Goal: Communication & Community: Ask a question

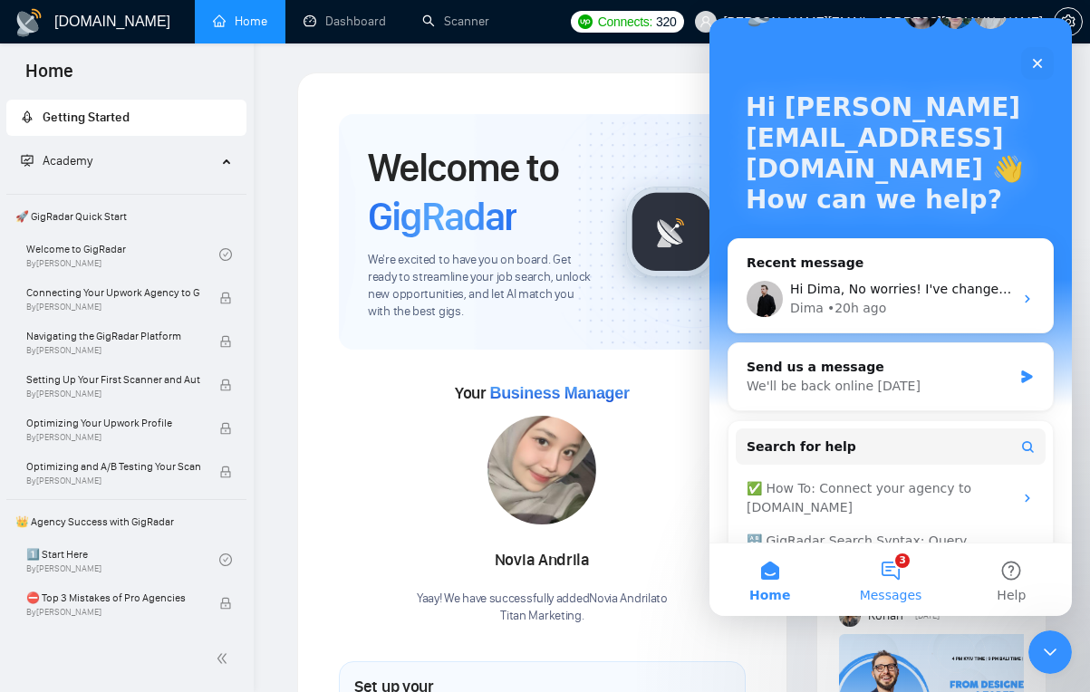
scroll to position [57, 0]
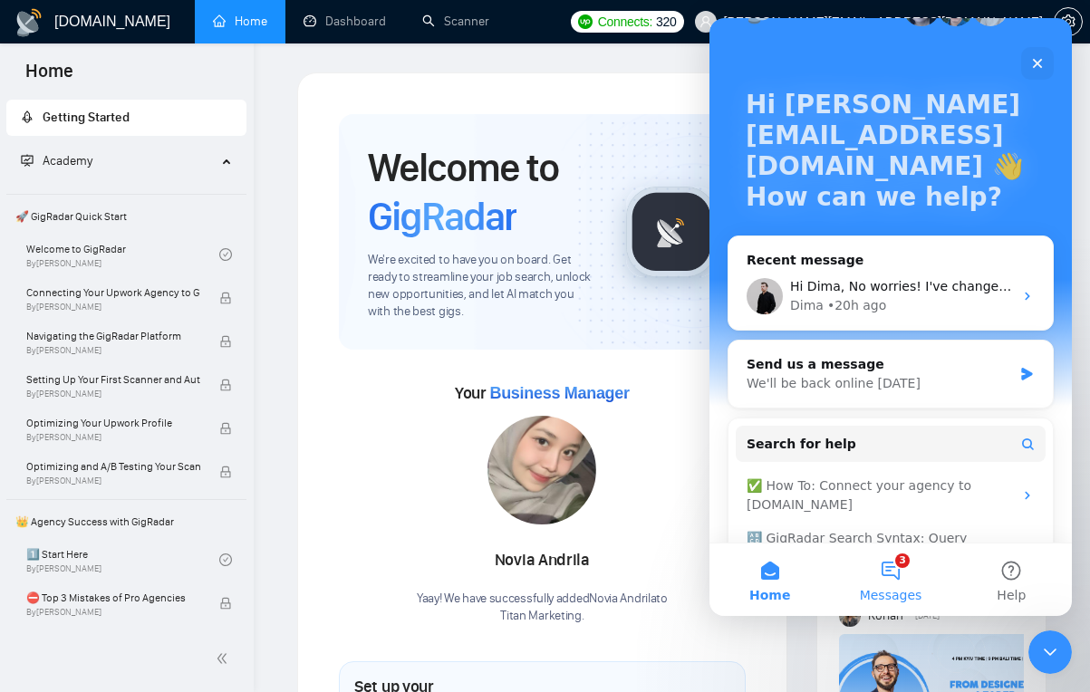
click at [872, 573] on button "3 Messages" at bounding box center [890, 580] width 120 height 72
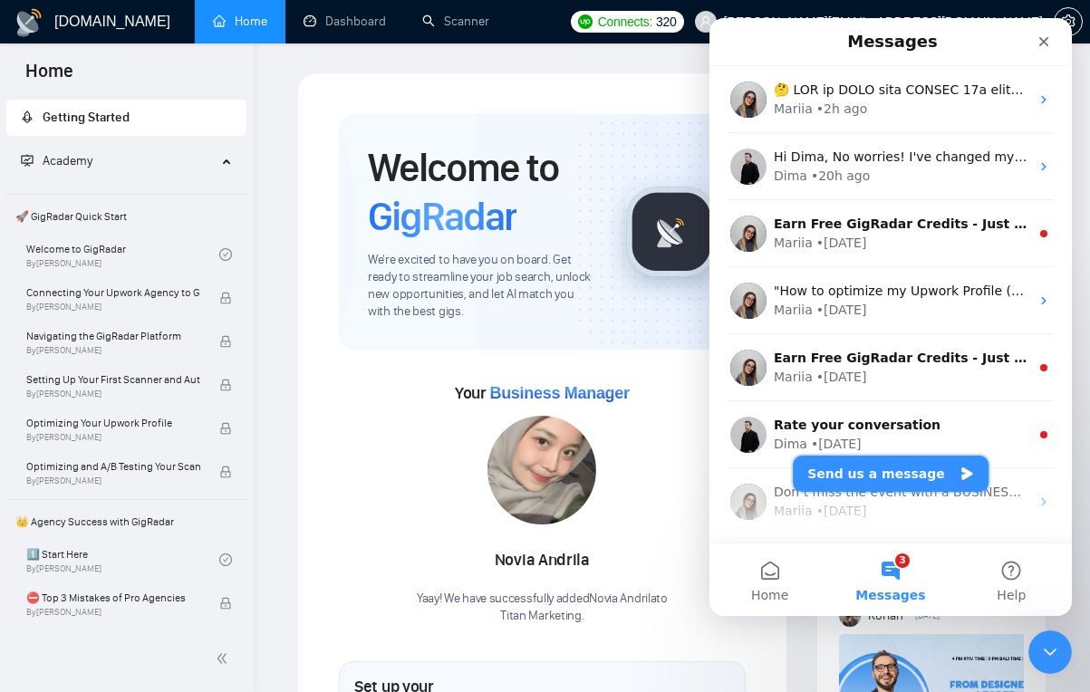
click at [858, 472] on button "Send us a message" at bounding box center [891, 474] width 196 height 36
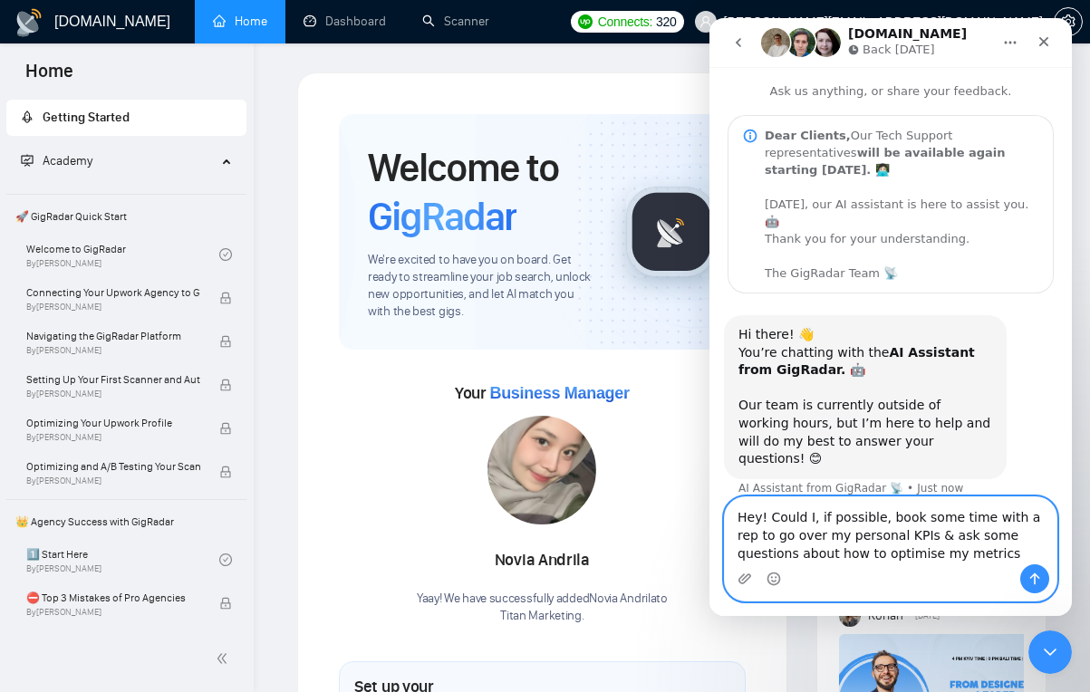
type textarea "Hey! Could I, if possible, book some time with a rep to go over my personal KPI…"
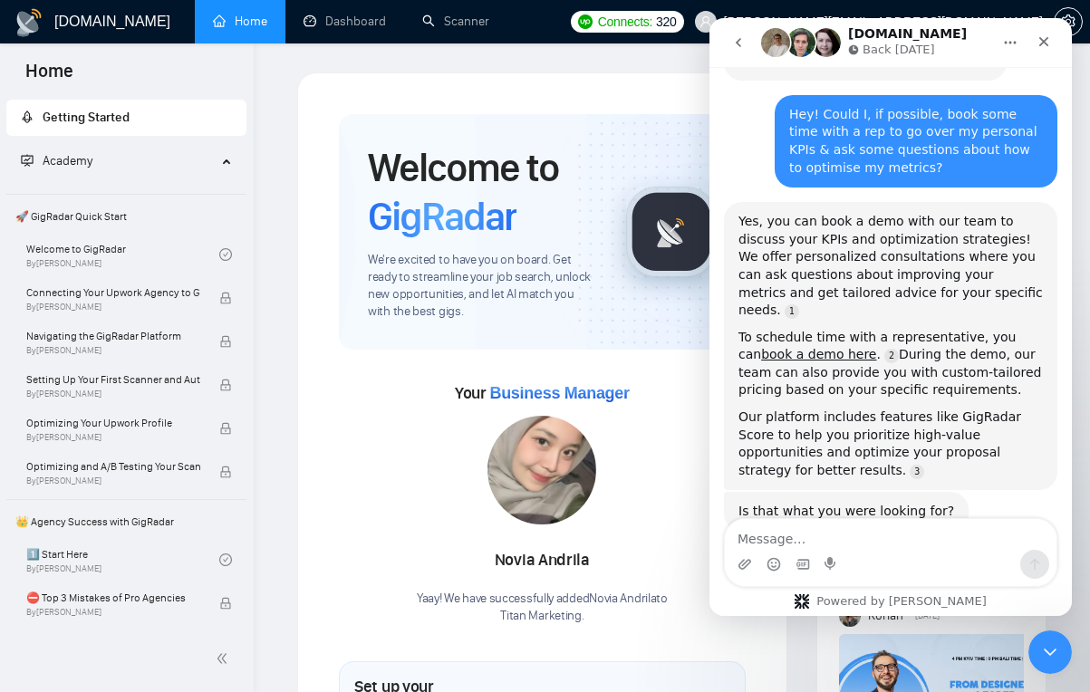
scroll to position [397, 0]
click at [781, 346] on link "book a demo here" at bounding box center [818, 353] width 115 height 14
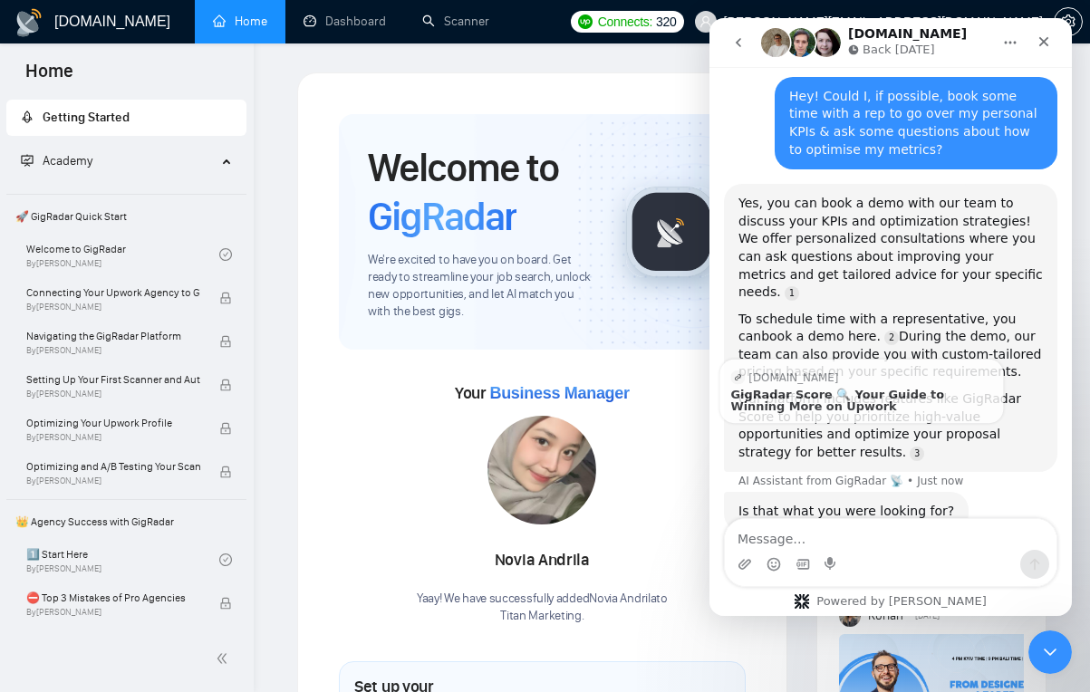
scroll to position [415, 0]
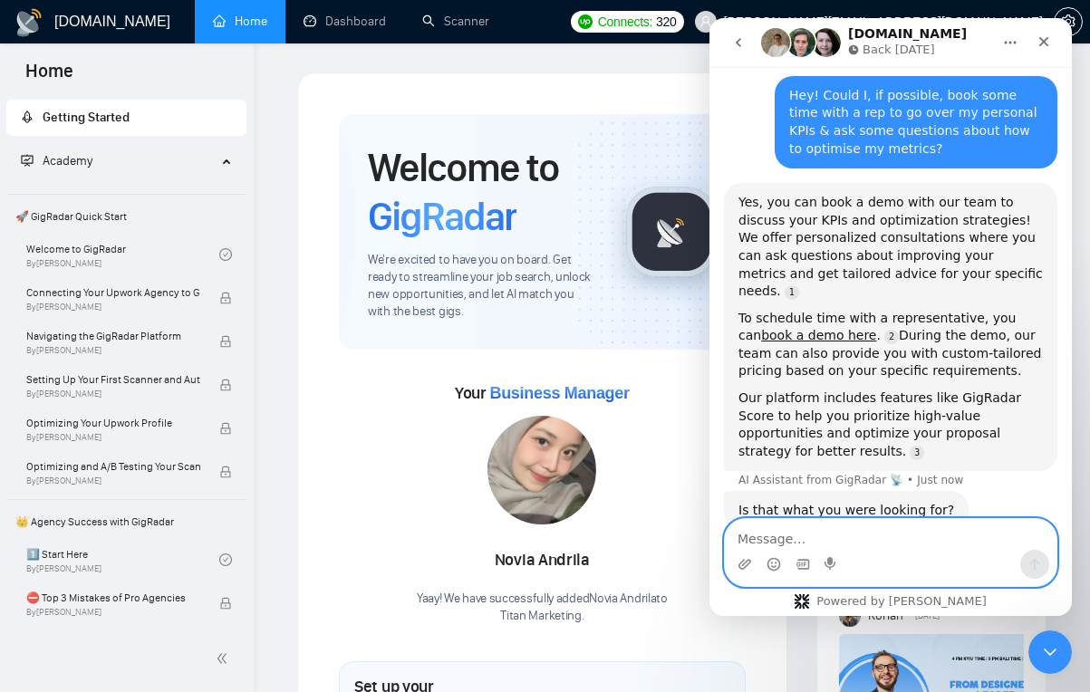
click at [818, 527] on textarea "Message…" at bounding box center [891, 534] width 332 height 31
type textarea "No, can I speak to a rep :)"
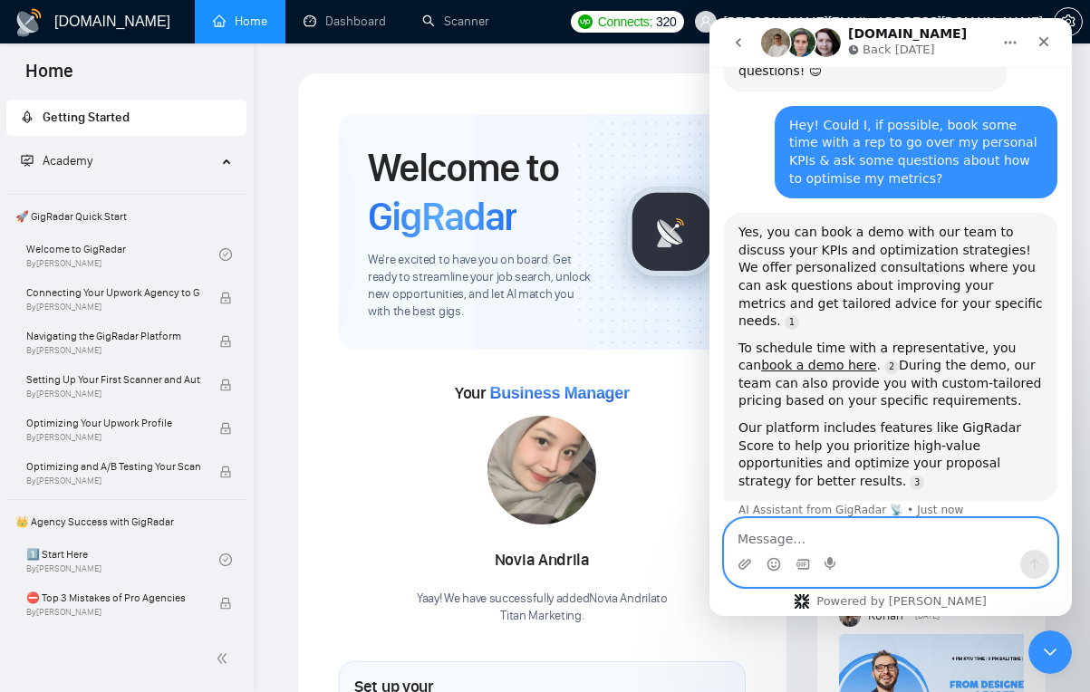
scroll to position [298, 0]
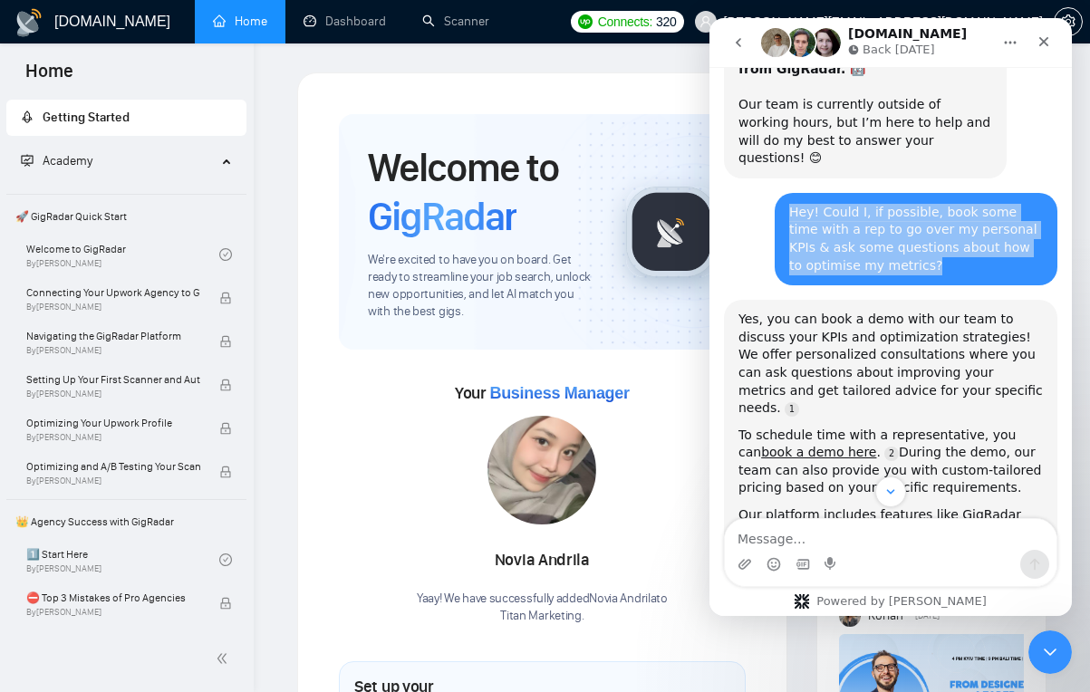
drag, startPoint x: 865, startPoint y: 232, endPoint x: 770, endPoint y: 180, distance: 108.2
click at [775, 193] on div "Hey! Could I, if possible, book some time with a rep to go over my personal KPI…" at bounding box center [916, 239] width 283 height 92
copy div "Hey! Could I, if possible, book some time with a rep to go over my personal KPI…"
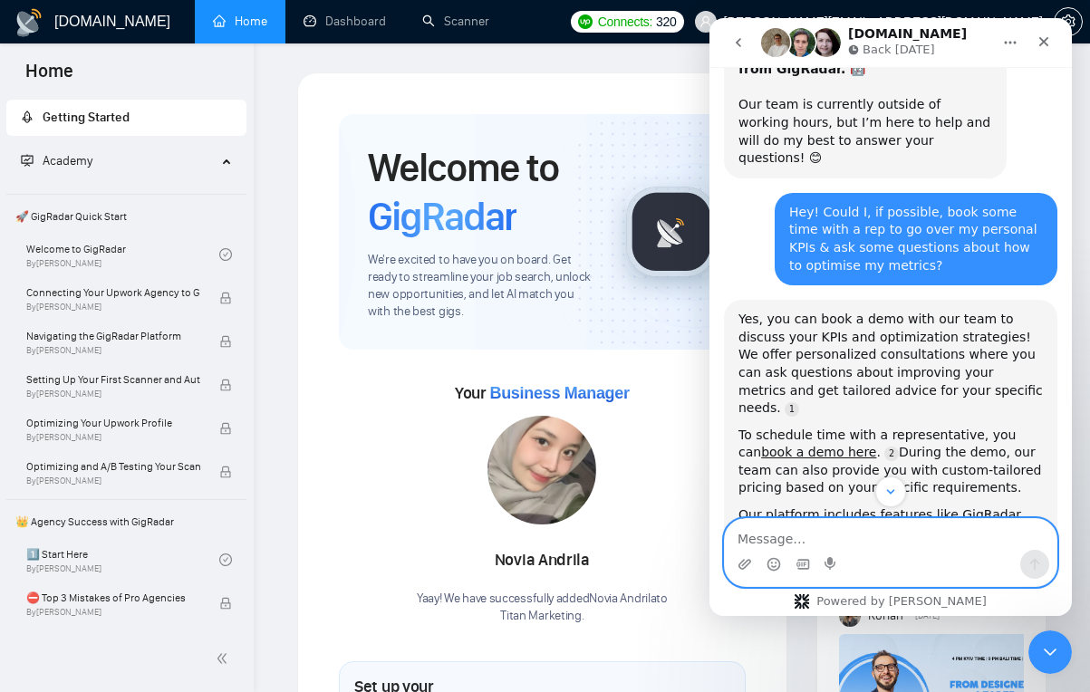
click at [815, 533] on textarea "Message…" at bounding box center [891, 534] width 332 height 31
paste textarea "Hey! Could I, if possible, book some time with a rep to go over my personal KPI…"
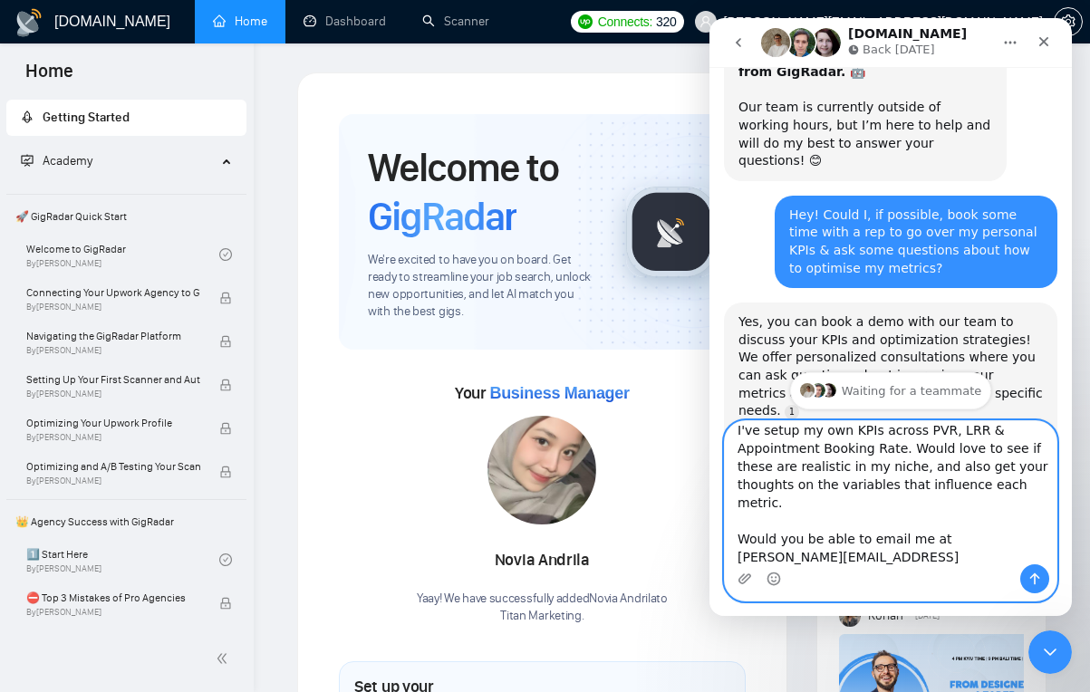
scroll to position [120, 0]
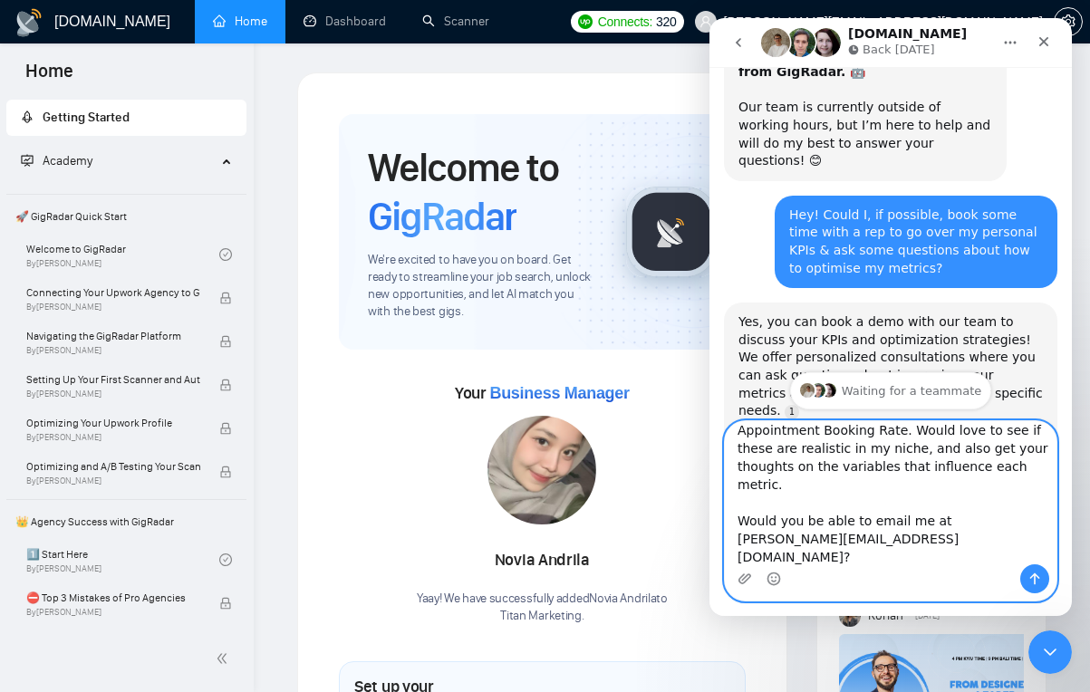
click at [895, 515] on textarea "Sure - Hey! Could I, if possible, book some time with a rep to go over my perso…" at bounding box center [891, 492] width 332 height 143
type textarea "Sure - Hey! Could I, if possible, book some time with a rep to go over my perso…"
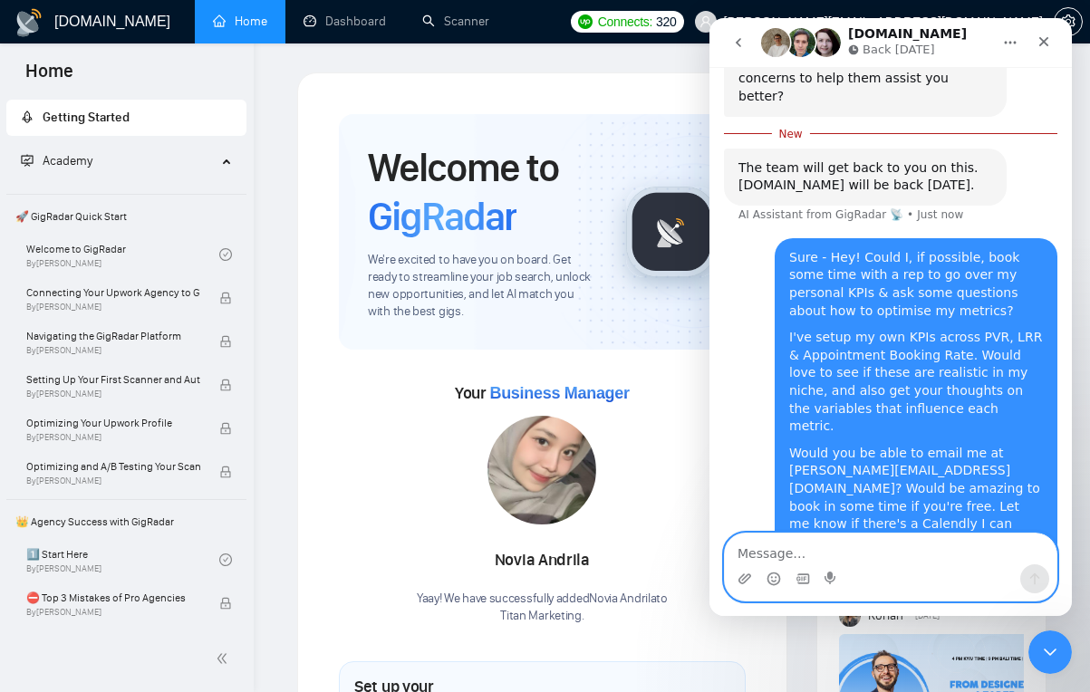
scroll to position [1031, 0]
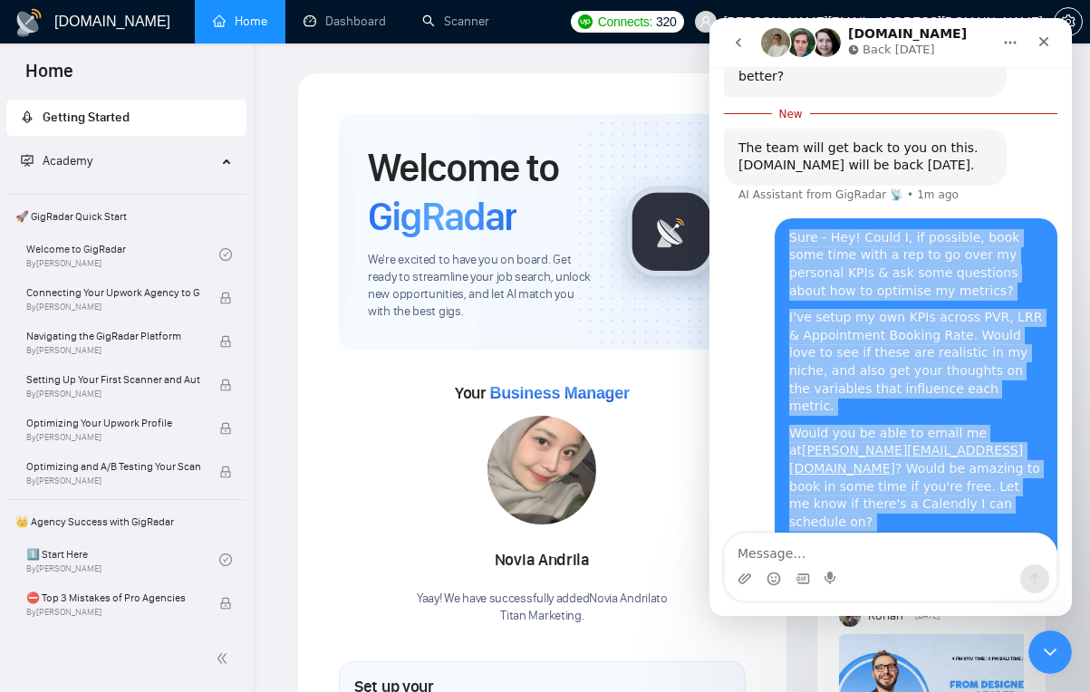
drag, startPoint x: 913, startPoint y: 448, endPoint x: 769, endPoint y: 181, distance: 303.6
click at [775, 218] on div "Sure - Hey! Could I, if possible, book some time with a rep to go over my perso…" at bounding box center [916, 393] width 283 height 351
copy div "Sure - Hey! Could I, if possible, book some time with a rep to go over my perso…"
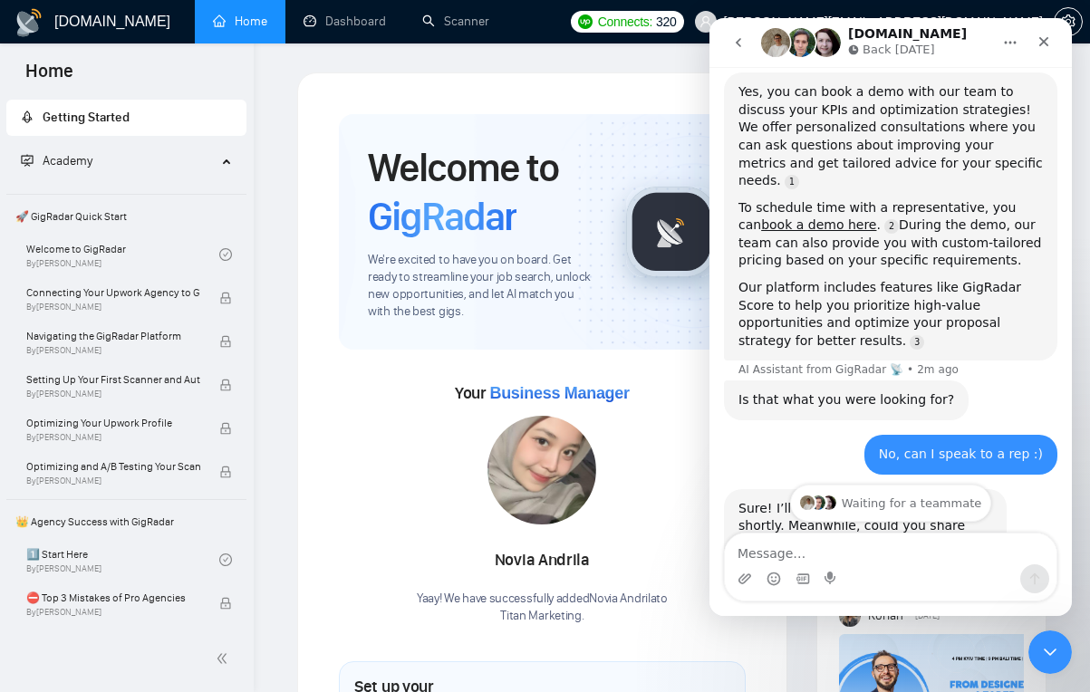
click at [881, 279] on div "Our platform includes features like GigRadar Score to help you prioritize high-…" at bounding box center [890, 314] width 304 height 71
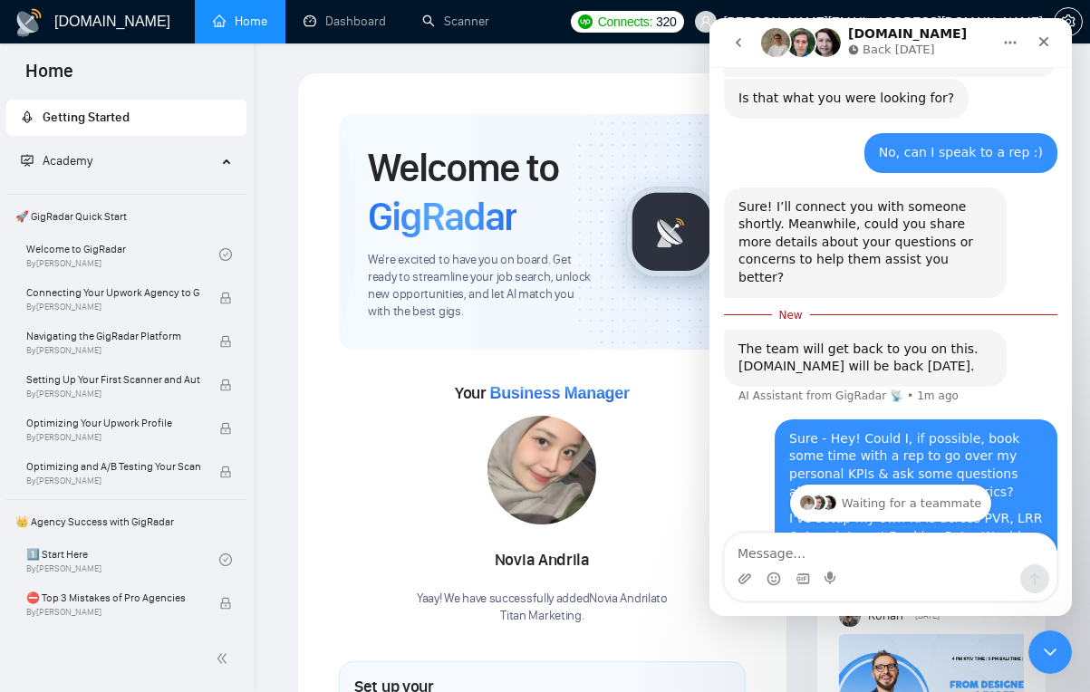
scroll to position [1013, 0]
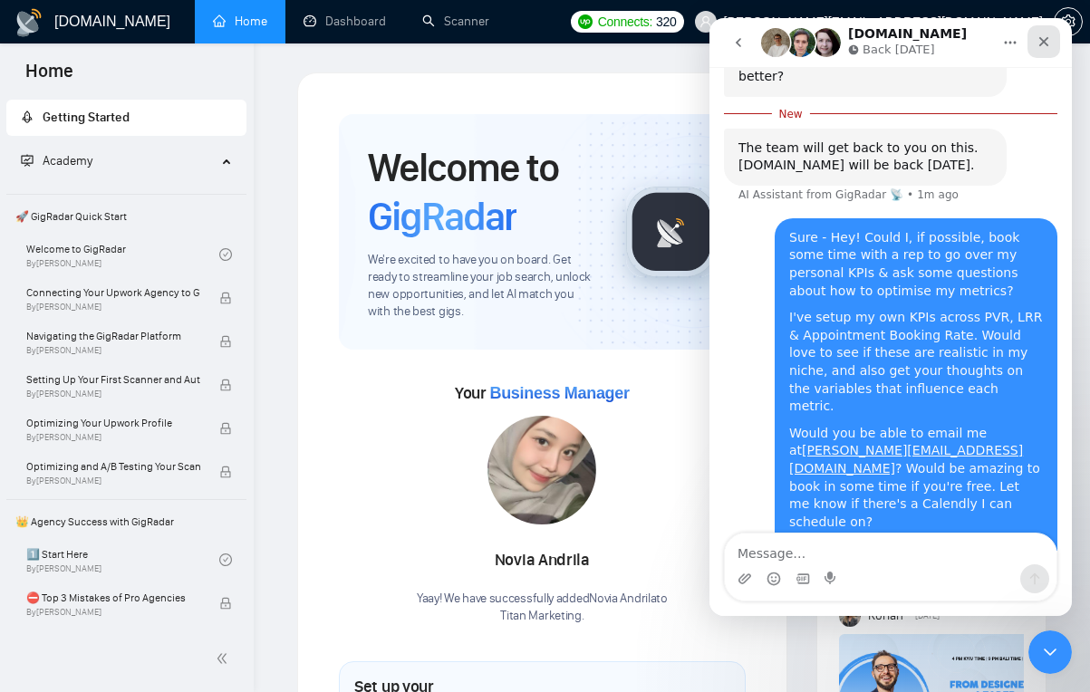
click at [895, 35] on icon "Close" at bounding box center [1043, 41] width 14 height 14
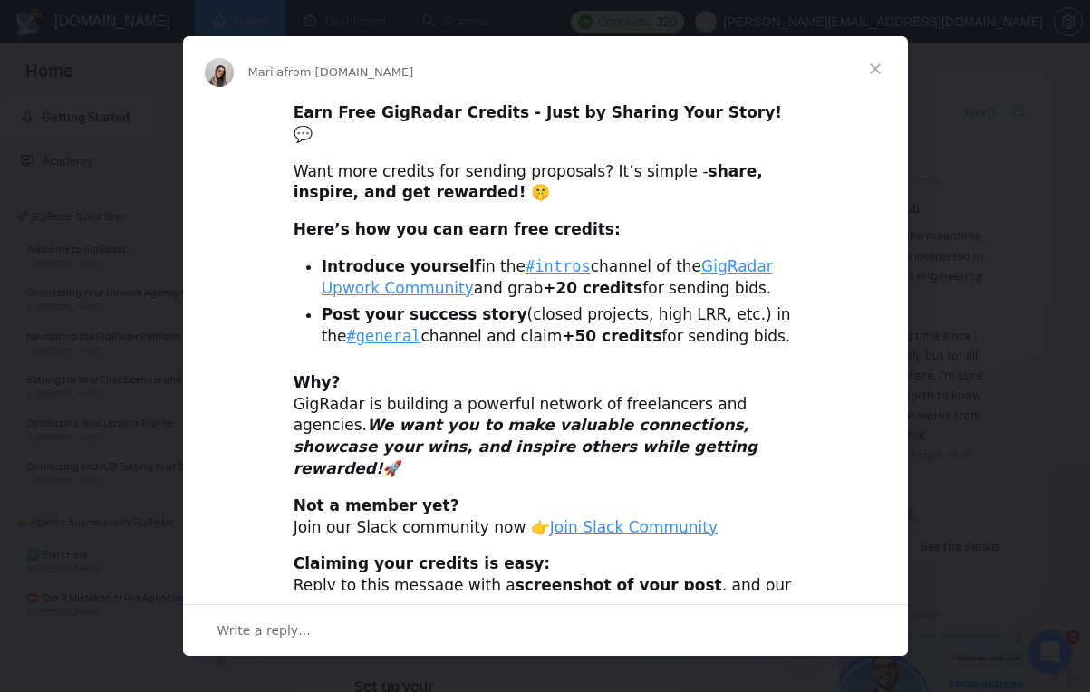
scroll to position [983, 0]
click at [881, 67] on span "Close" at bounding box center [874, 68] width 65 height 65
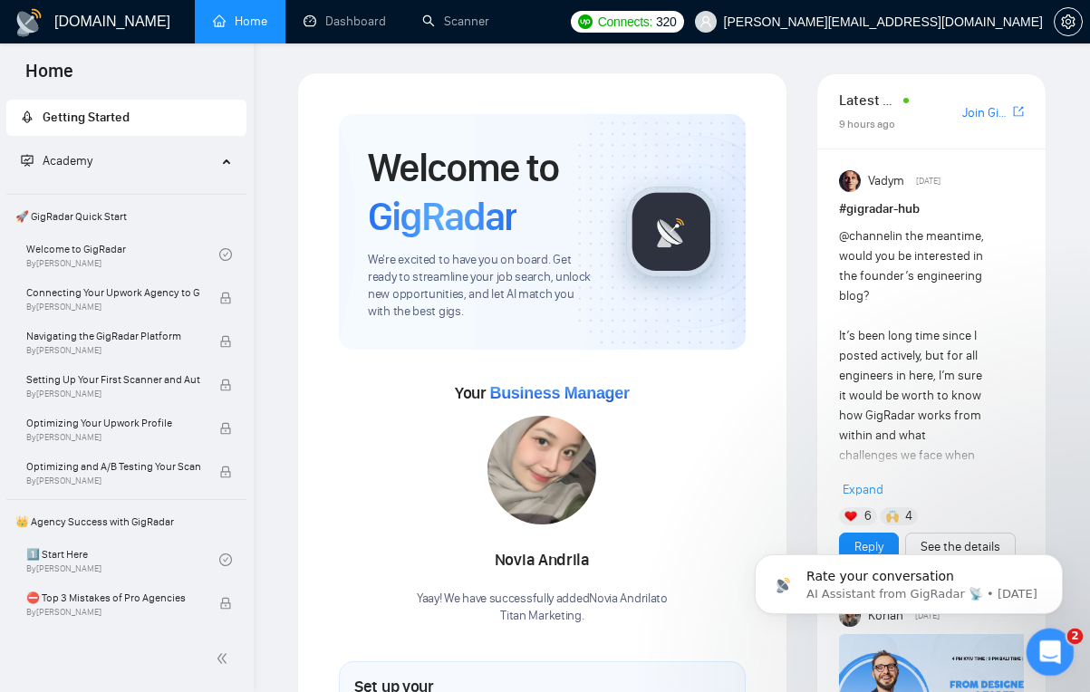
scroll to position [0, 0]
click at [895, 649] on icon "Open Intercom Messenger" at bounding box center [1048, 650] width 30 height 30
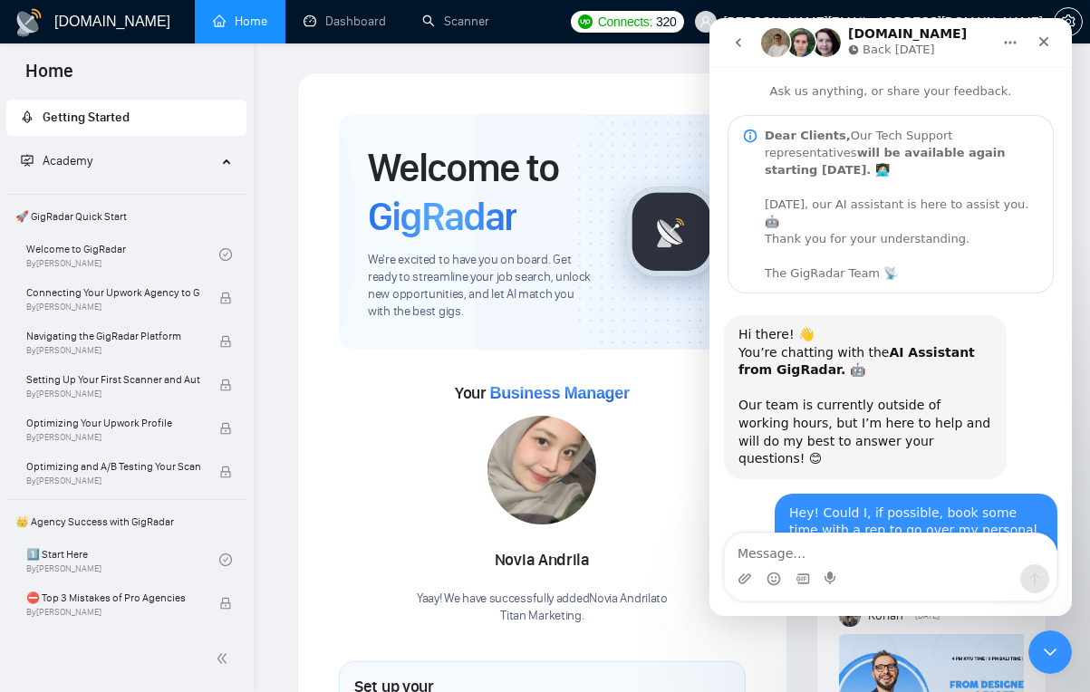
scroll to position [983, 0]
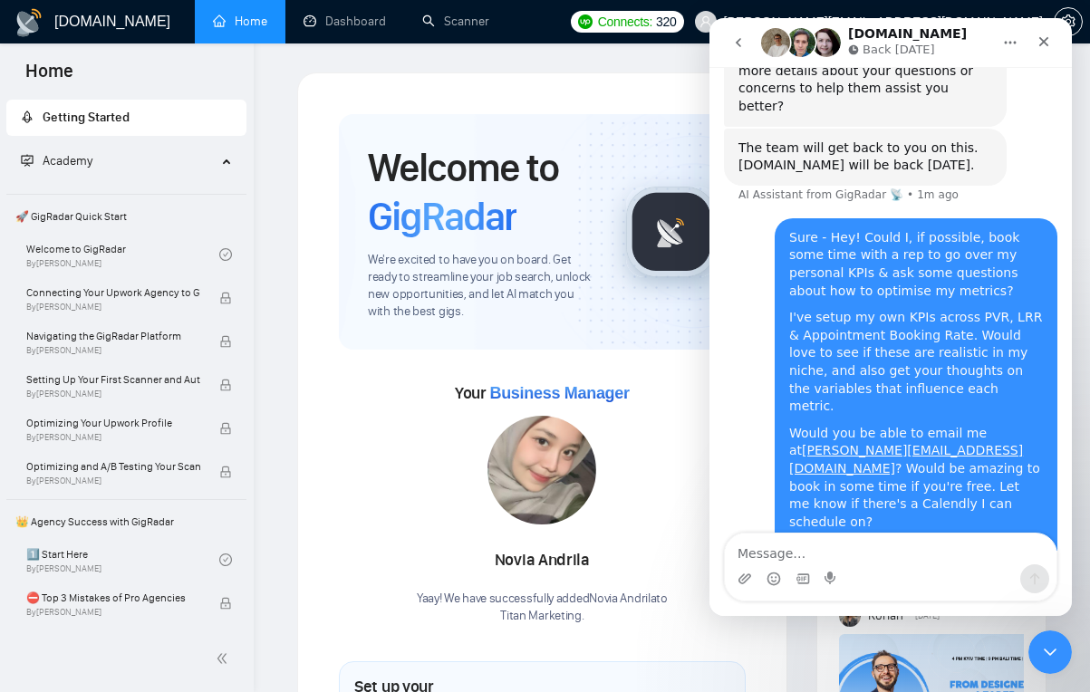
click at [732, 44] on icon "go back" at bounding box center [738, 42] width 14 height 14
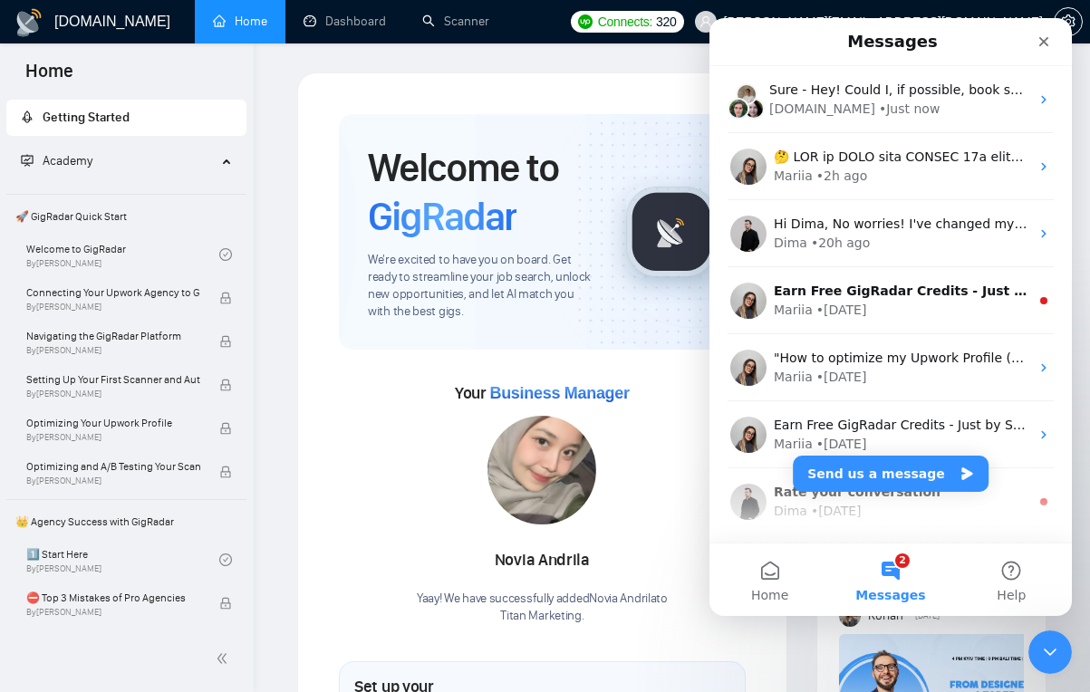
scroll to position [0, 0]
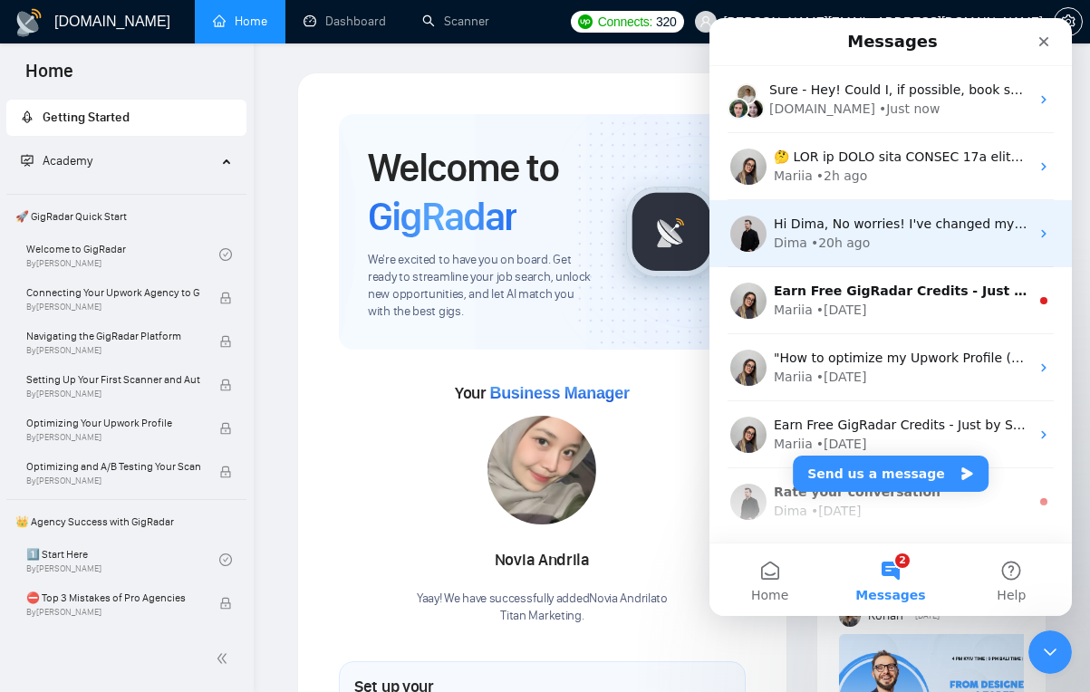
click at [895, 247] on div "Dima • 20h ago" at bounding box center [901, 243] width 255 height 19
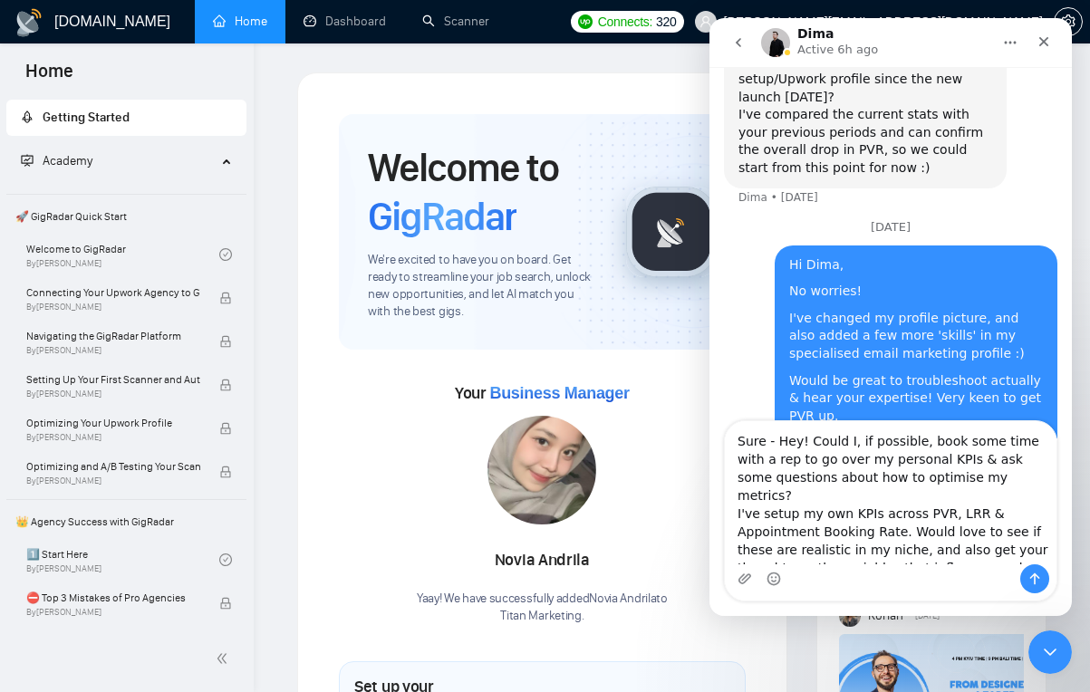
drag, startPoint x: 777, startPoint y: 437, endPoint x: 712, endPoint y: 437, distance: 65.2
click at [712, 437] on div "Sure - Hey! Could I, if possible, book some time with a rep to go over my perso…" at bounding box center [890, 510] width 362 height 181
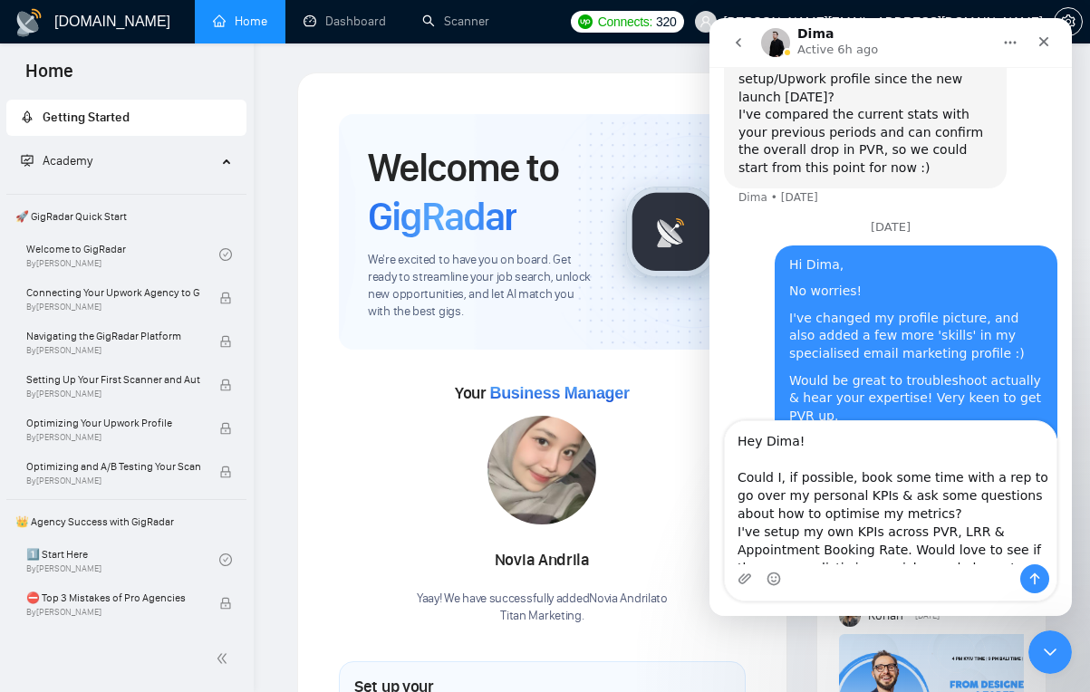
click at [895, 514] on textarea "Hey Dima! Could I, if possible, book some time with a rep to go over my persona…" at bounding box center [891, 492] width 332 height 143
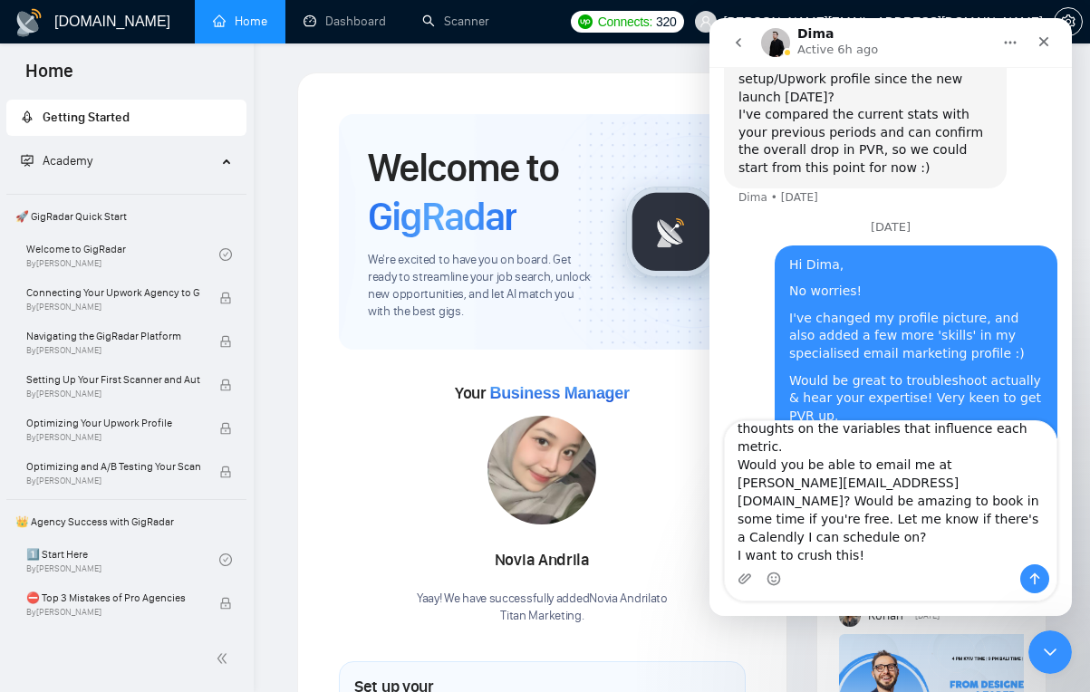
scroll to position [178, 0]
click at [895, 448] on textarea "Hey Dima! Could I, if possible, book some time with a rep to go over my persona…" at bounding box center [891, 492] width 332 height 143
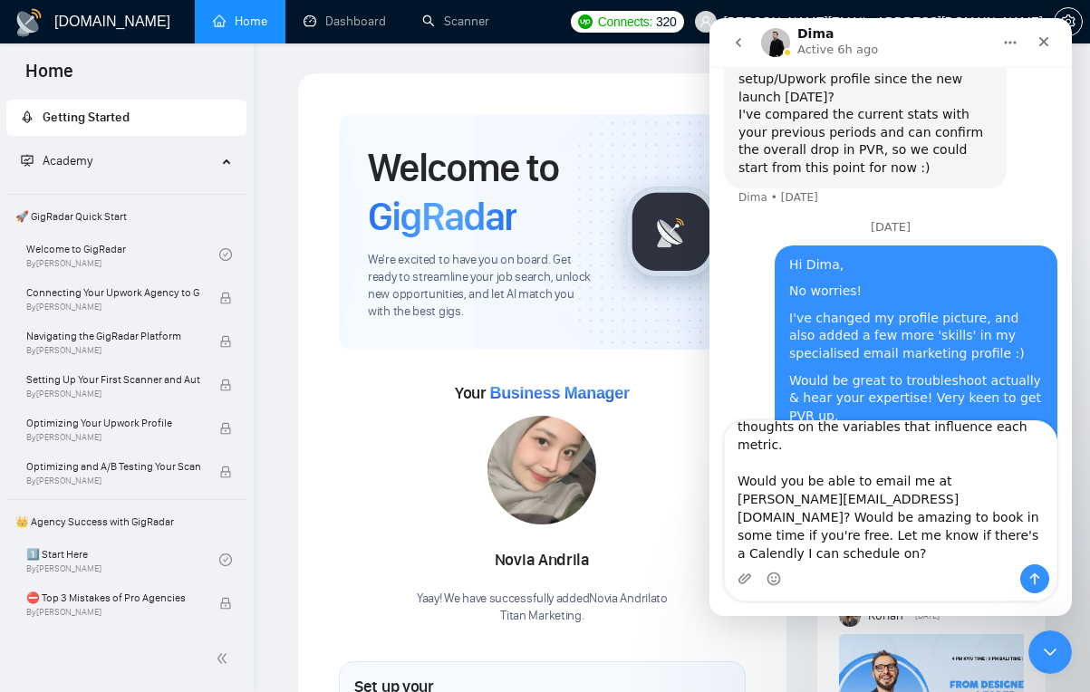
scroll to position [196, 0]
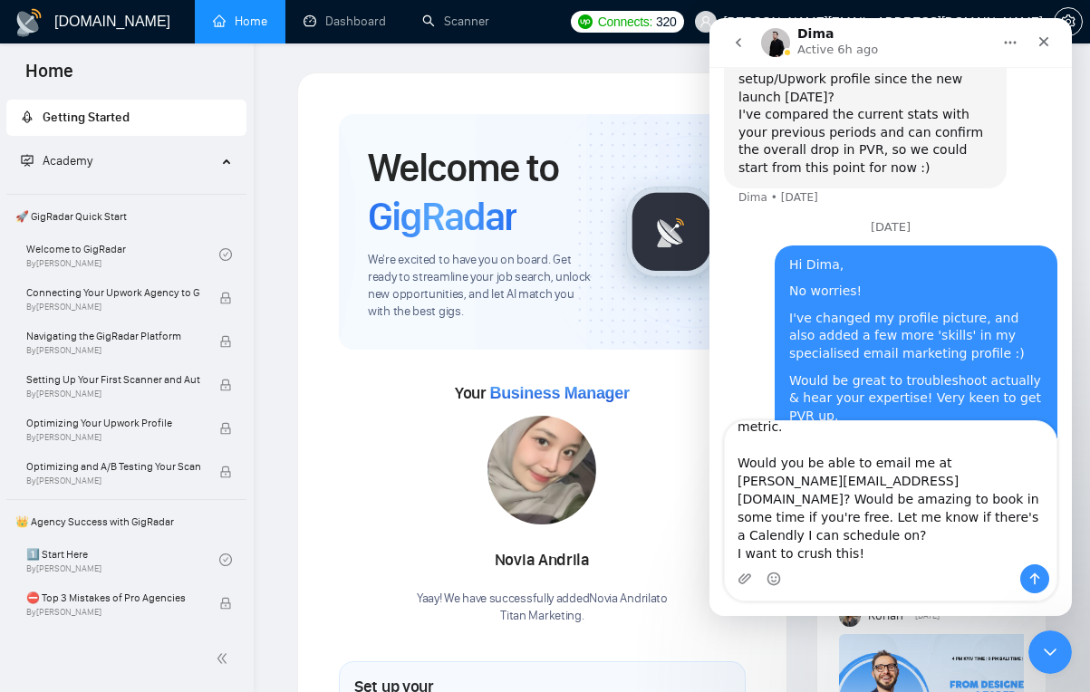
click at [895, 500] on textarea "Hey Dima! Could I, if possible, book some time with a rep to go over my persona…" at bounding box center [891, 492] width 332 height 143
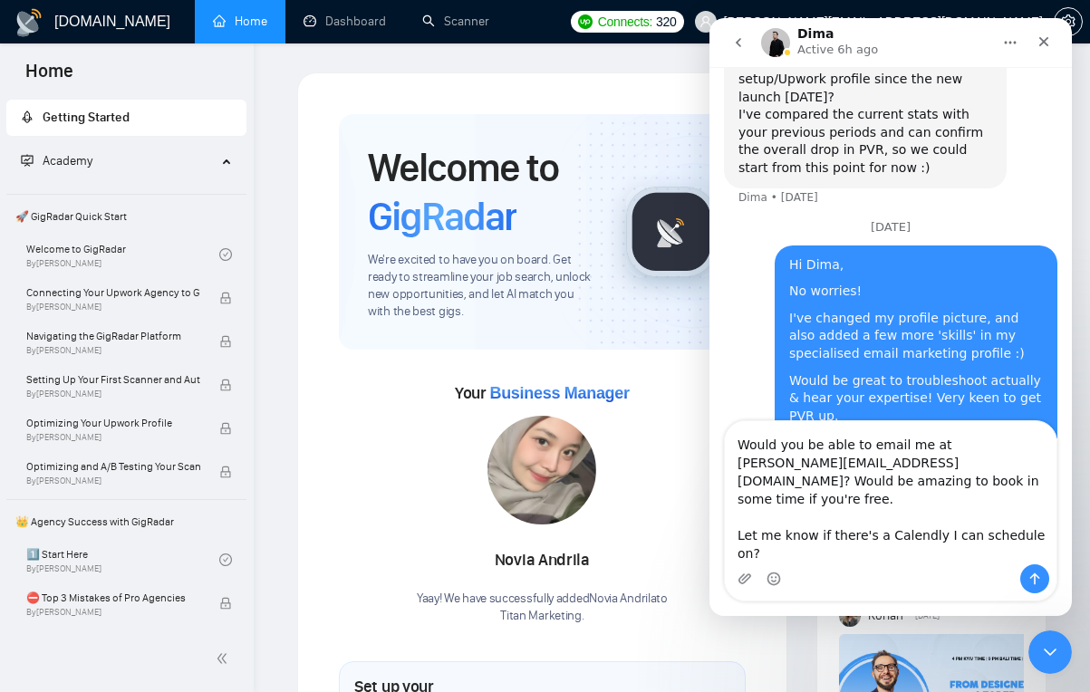
scroll to position [232, 0]
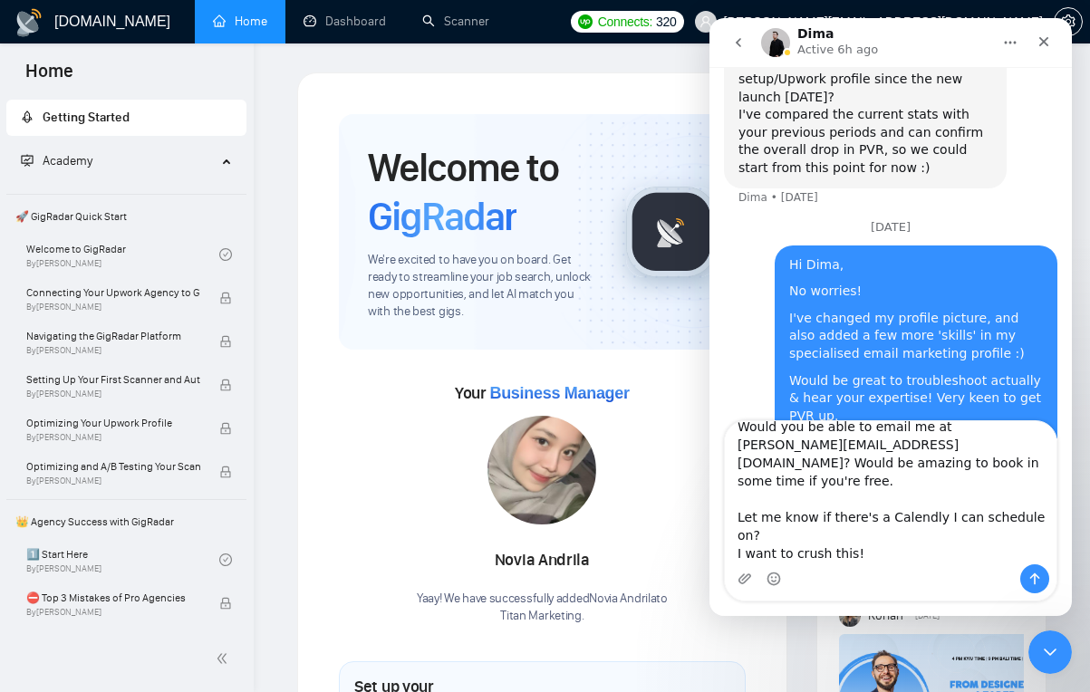
click at [787, 514] on textarea "Hey Dima! Could I, if possible, book some time with a rep to go over my persona…" at bounding box center [891, 492] width 332 height 143
click at [895, 549] on textarea "Hey Dima! Could I, if possible, book some time with a rep to go over my persona…" at bounding box center [891, 492] width 332 height 143
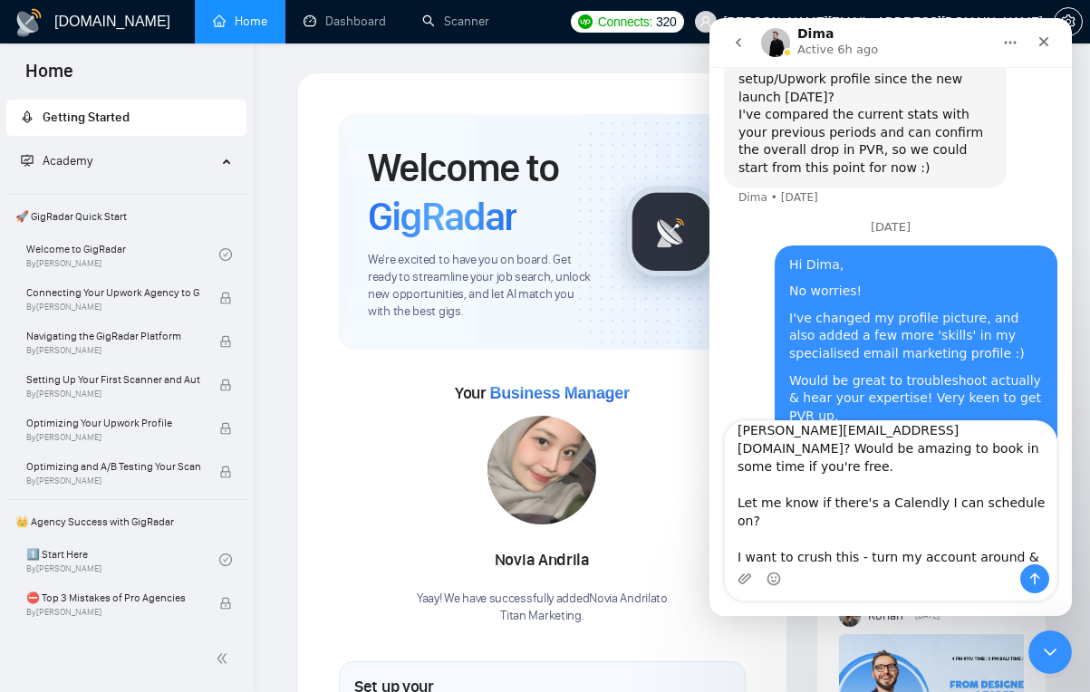
type textarea "Hey Dima! Could I, if possible, book some time with a rep to go over my persona…"
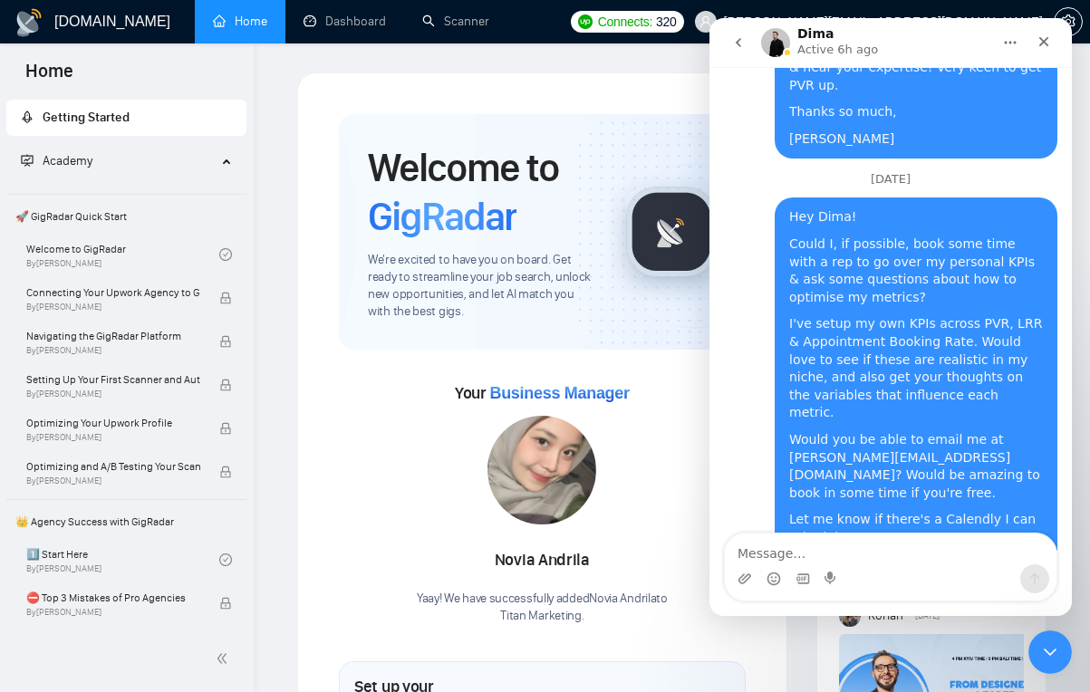
scroll to position [2374, 0]
